Goal: Information Seeking & Learning: Learn about a topic

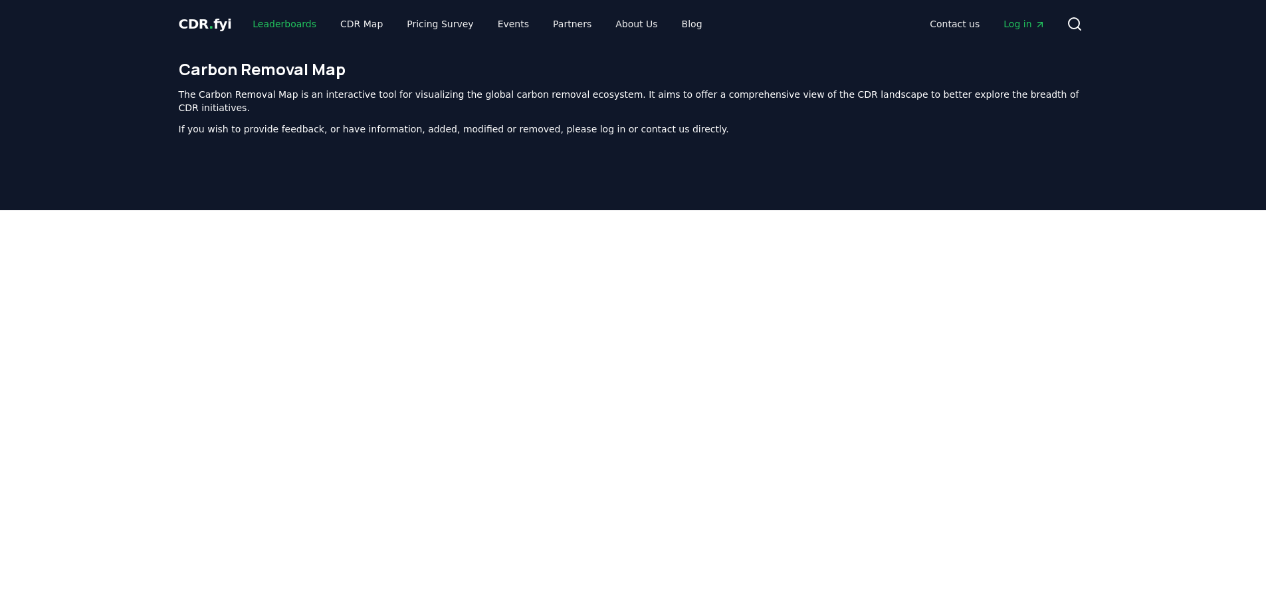
click at [271, 25] on link "Leaderboards" at bounding box center [284, 24] width 85 height 24
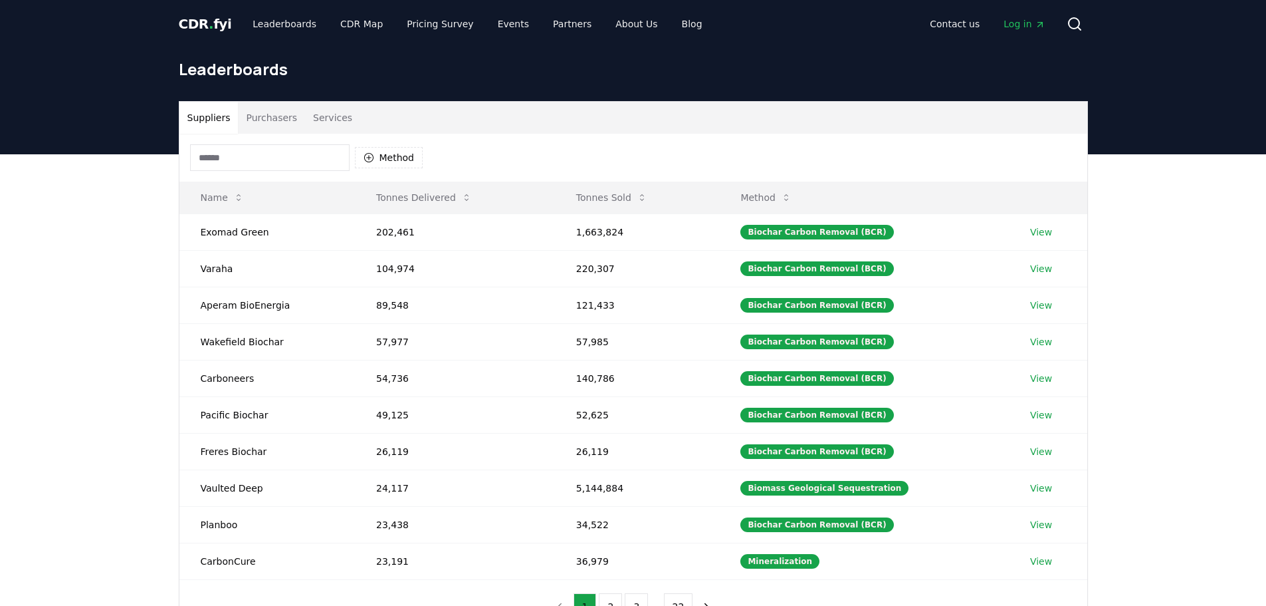
click at [220, 23] on span "CDR . fyi" at bounding box center [205, 24] width 53 height 16
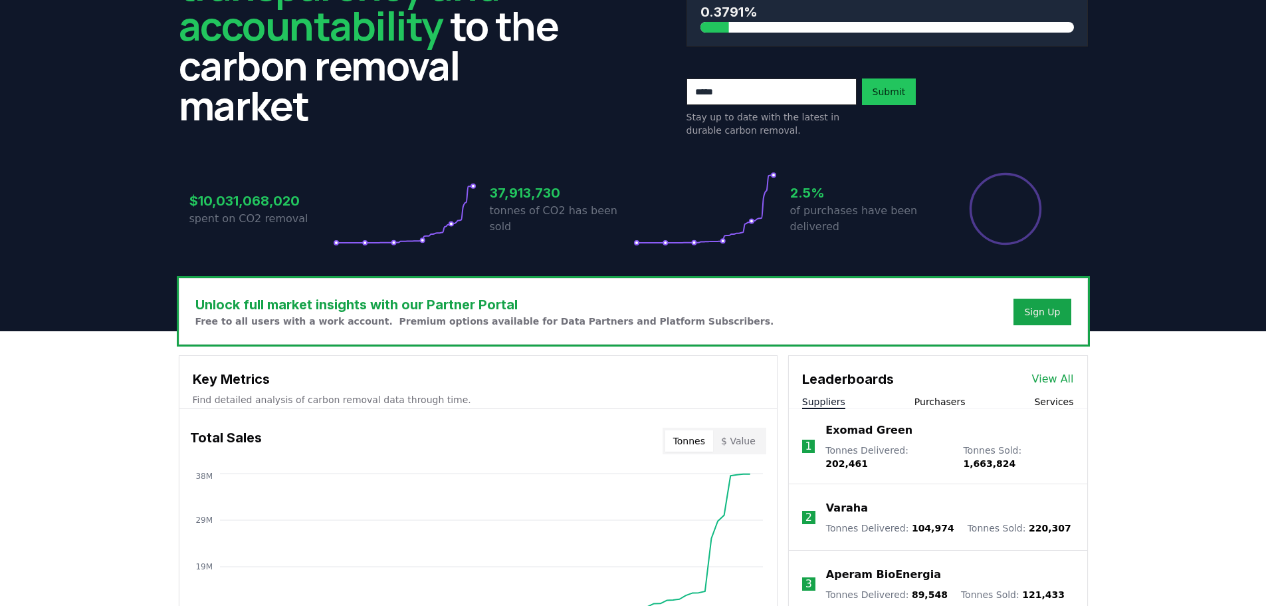
scroll to position [399, 0]
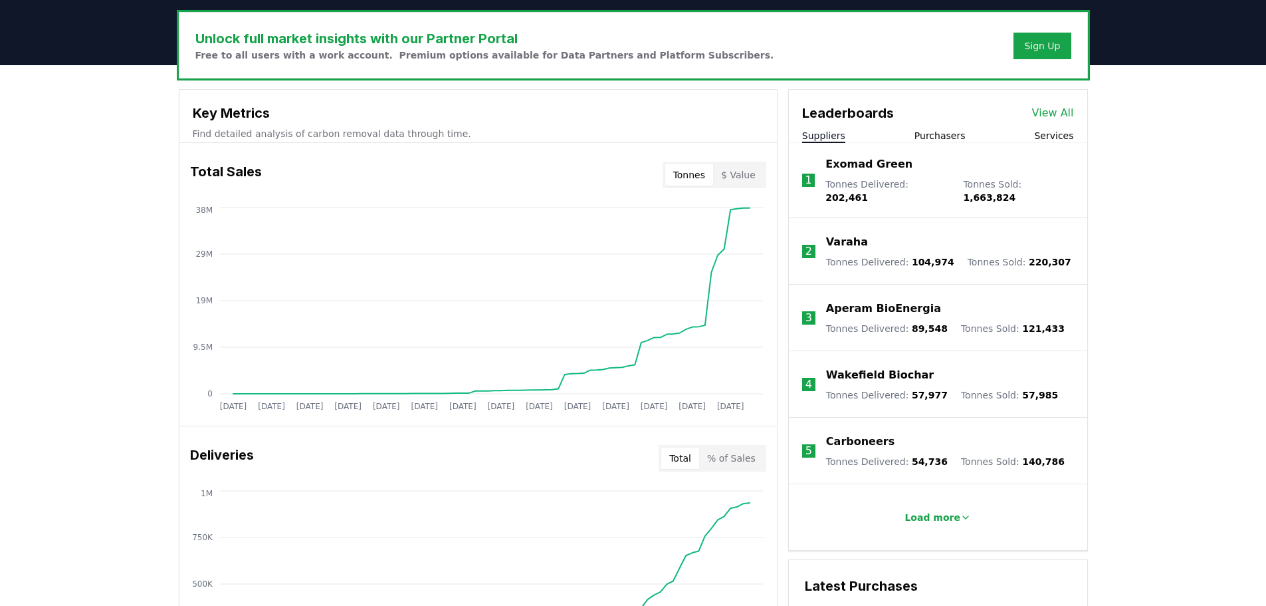
click at [100, 159] on div "Unlock full market insights with our Partner Portal Free to all users with a wo…" at bounding box center [633, 597] width 1266 height 1064
click at [739, 181] on button "$ Value" at bounding box center [738, 174] width 51 height 21
click at [62, 211] on div "Unlock full market insights with our Partner Portal Free to all users with a wo…" at bounding box center [633, 597] width 1266 height 1064
click at [706, 170] on button "Tonnes" at bounding box center [689, 174] width 48 height 21
click at [57, 159] on div "Unlock full market insights with our Partner Portal Free to all users with a wo…" at bounding box center [633, 597] width 1266 height 1064
